Goal: Find specific page/section: Find specific page/section

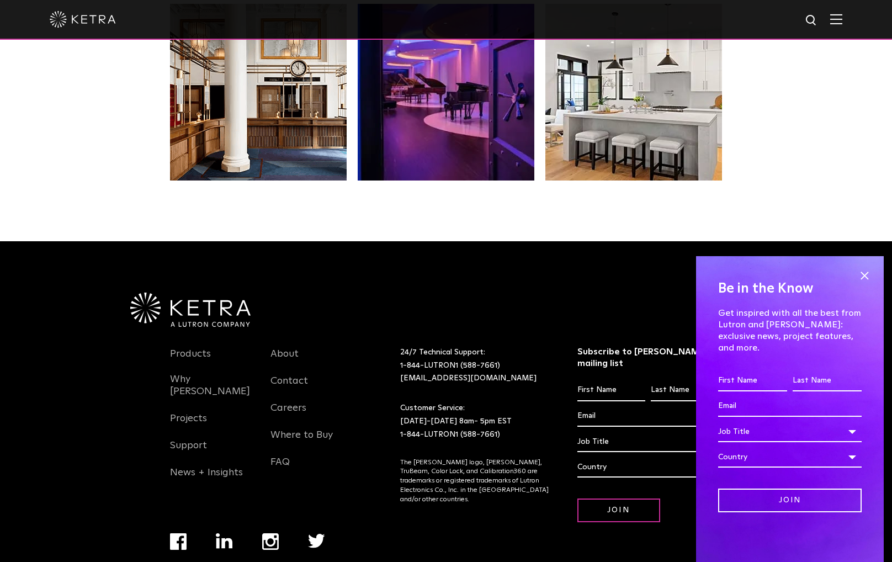
scroll to position [2318, 0]
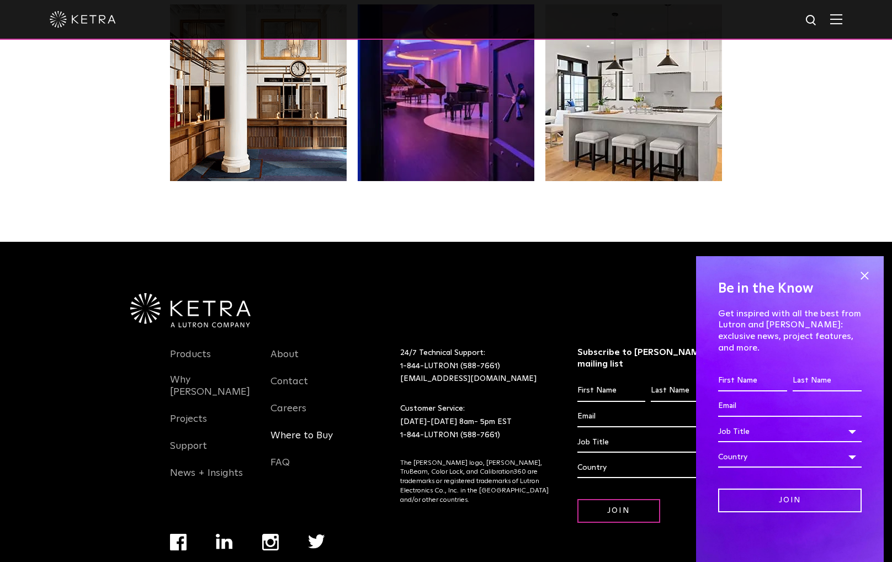
click at [287, 430] on link "Where to Buy" at bounding box center [302, 442] width 62 height 25
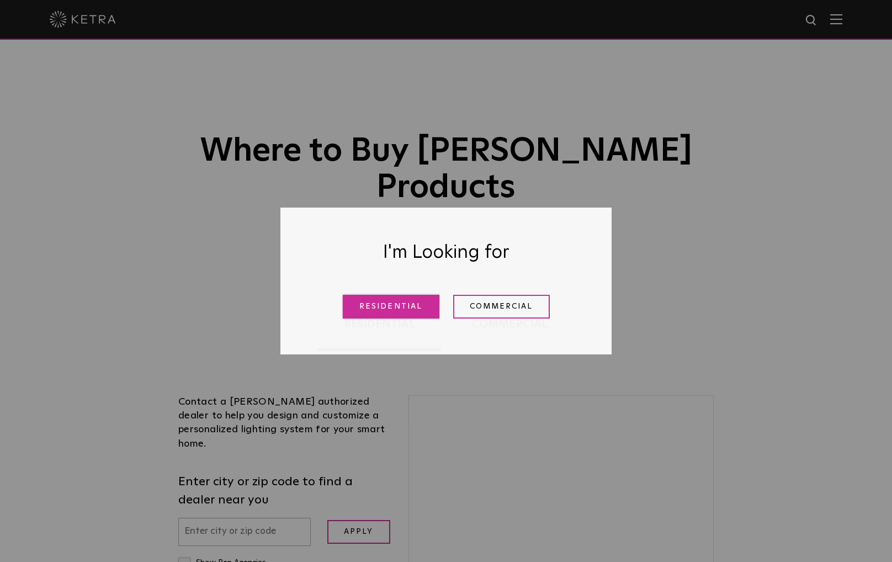
click at [407, 301] on link "Residential" at bounding box center [391, 307] width 97 height 24
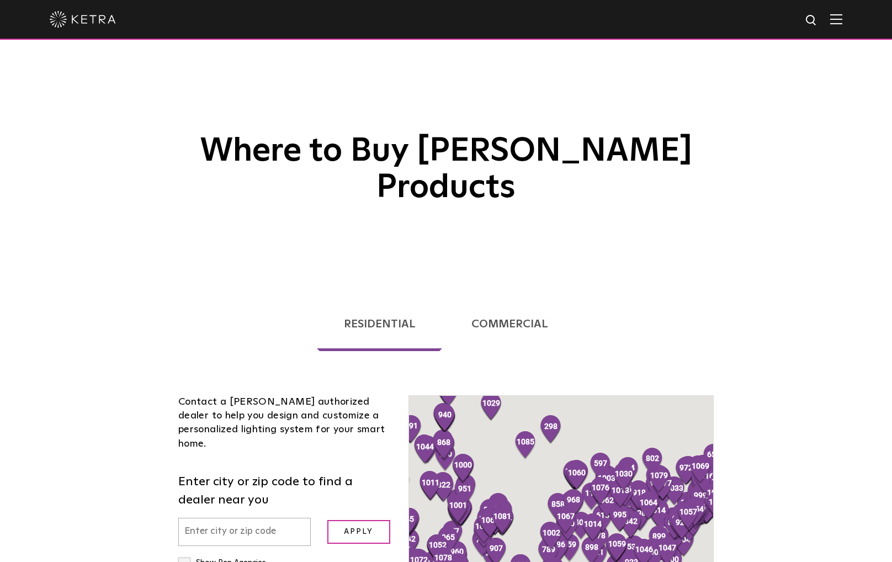
click at [229, 195] on div "Where to Buy [PERSON_NAME] Products" at bounding box center [446, 139] width 892 height 278
click at [200, 278] on ul "Residential Commercial" at bounding box center [446, 320] width 552 height 84
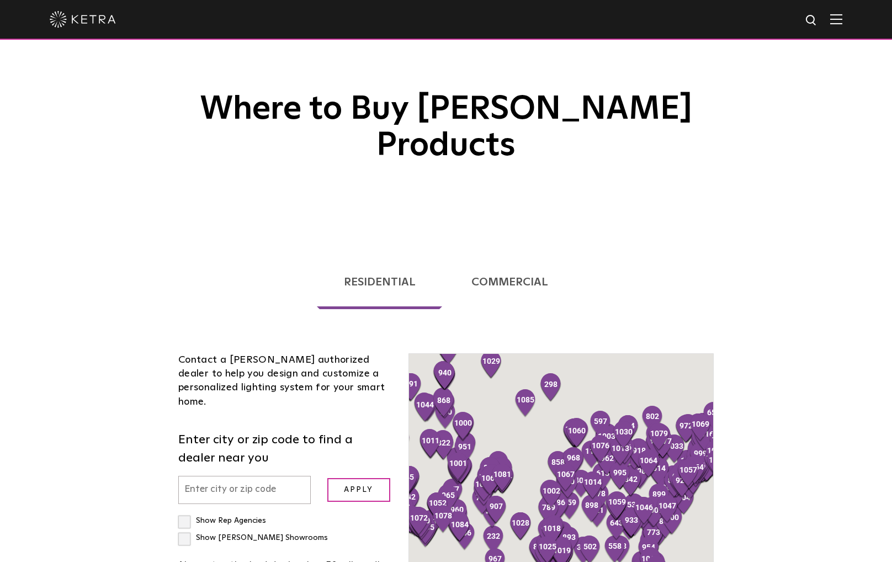
click at [212, 476] on input "text" at bounding box center [244, 490] width 133 height 28
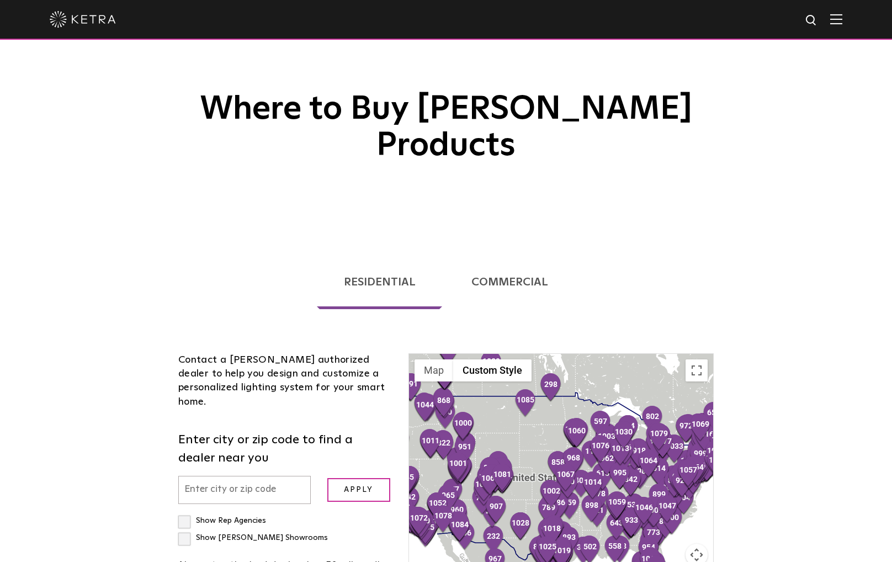
click at [198, 476] on input "text" at bounding box center [244, 490] width 133 height 28
click at [141, 247] on div "Loading... Residential Commercial Contact a [PERSON_NAME] authorized dealer to …" at bounding box center [446, 542] width 892 height 613
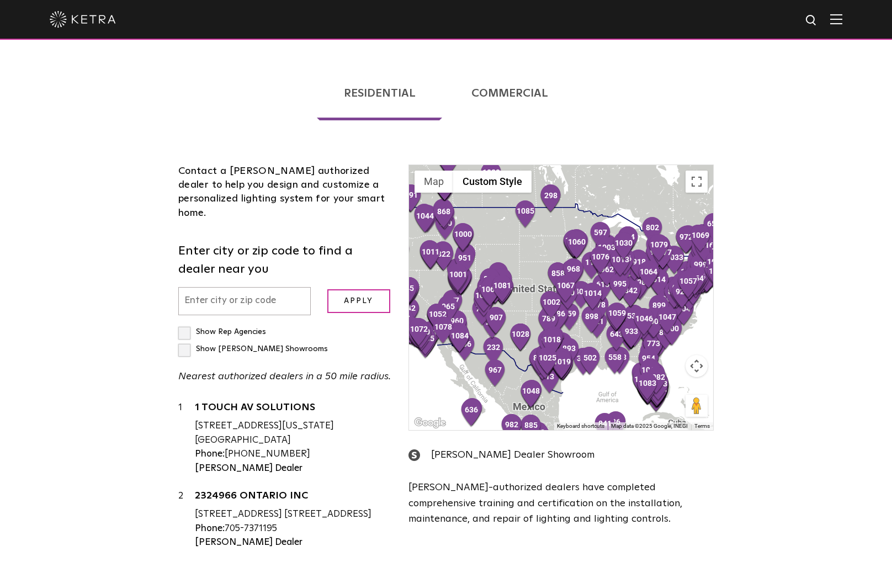
click at [214, 287] on input "text" at bounding box center [244, 301] width 133 height 28
type input "15201"
click at [363, 289] on input "Apply" at bounding box center [358, 301] width 63 height 24
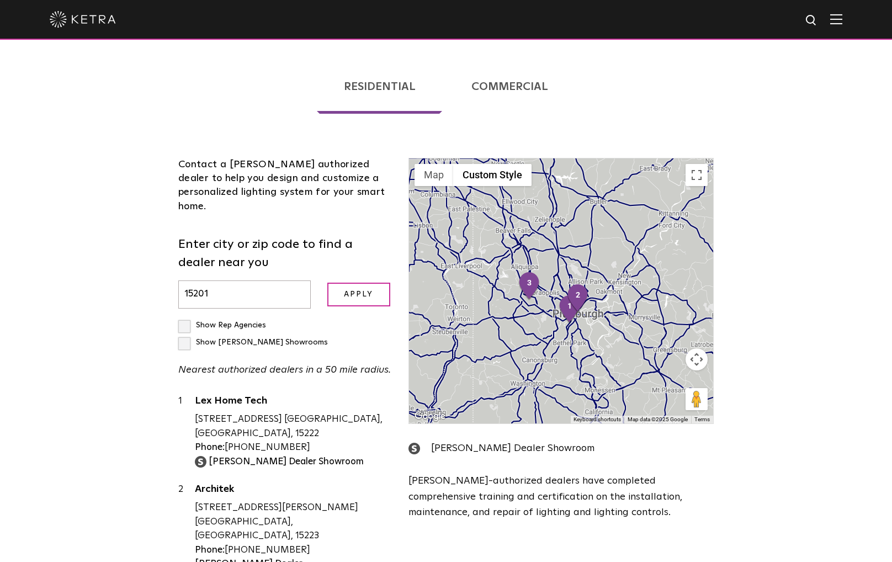
scroll to position [239, 0]
